Goal: Task Accomplishment & Management: Manage account settings

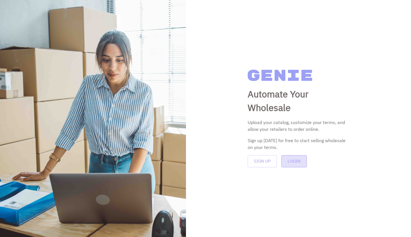
click at [300, 162] on button "Login" at bounding box center [293, 161] width 25 height 12
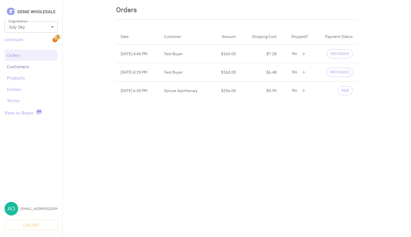
click at [26, 66] on link "Customers" at bounding box center [31, 66] width 49 height 7
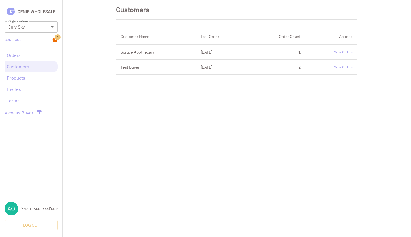
click at [25, 82] on div "Products" at bounding box center [31, 77] width 53 height 11
click at [16, 97] on div "Terms" at bounding box center [31, 100] width 53 height 11
click at [16, 89] on link "Invites" at bounding box center [31, 89] width 49 height 7
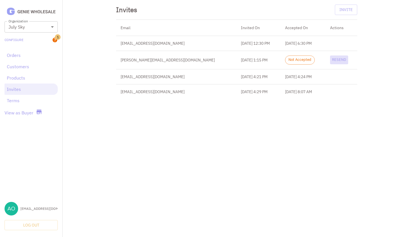
click at [341, 59] on button "Resend" at bounding box center [339, 59] width 18 height 9
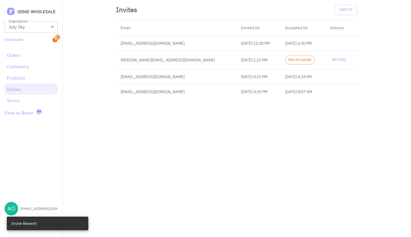
click at [44, 151] on div "**********" at bounding box center [31, 118] width 62 height 237
click at [5, 226] on button "Log Out" at bounding box center [31, 225] width 53 height 10
